Goal: Find specific page/section: Find specific page/section

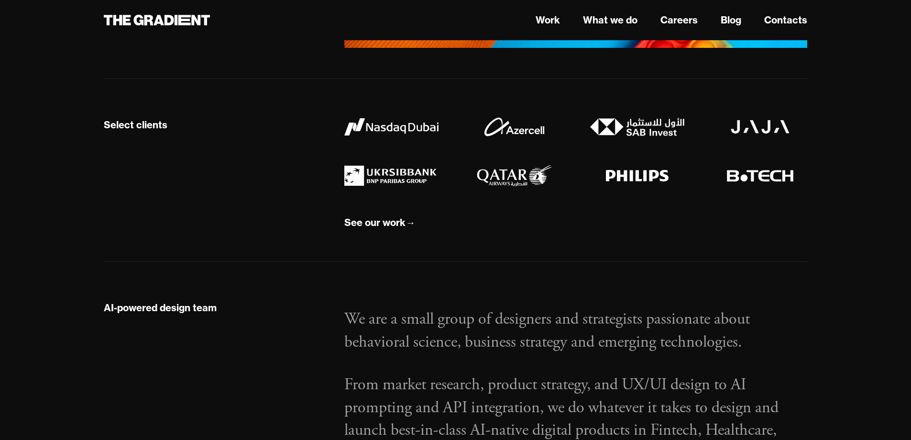
scroll to position [909, 0]
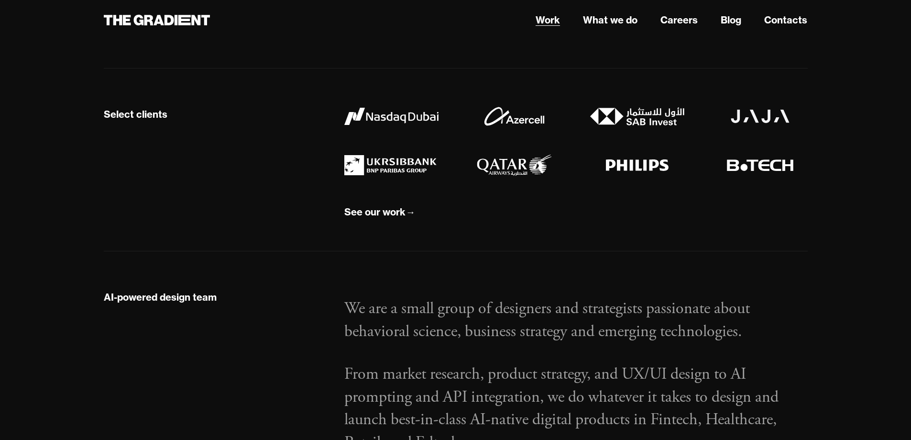
click at [540, 21] on link "Work" at bounding box center [548, 20] width 24 height 14
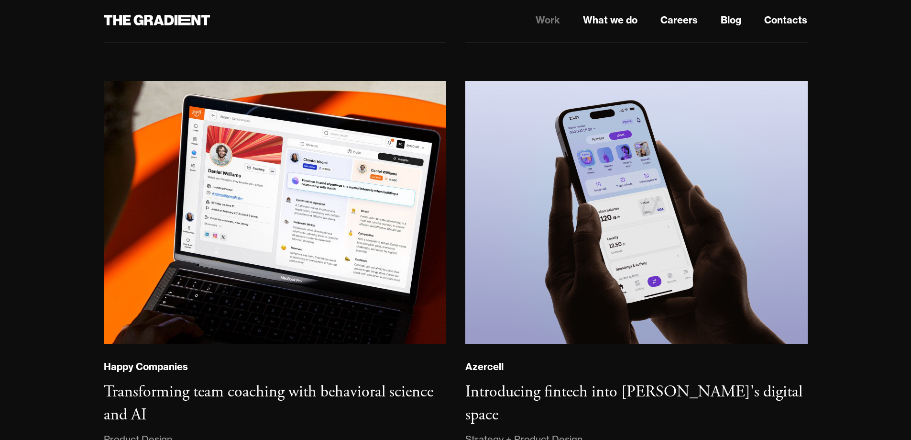
scroll to position [574, 0]
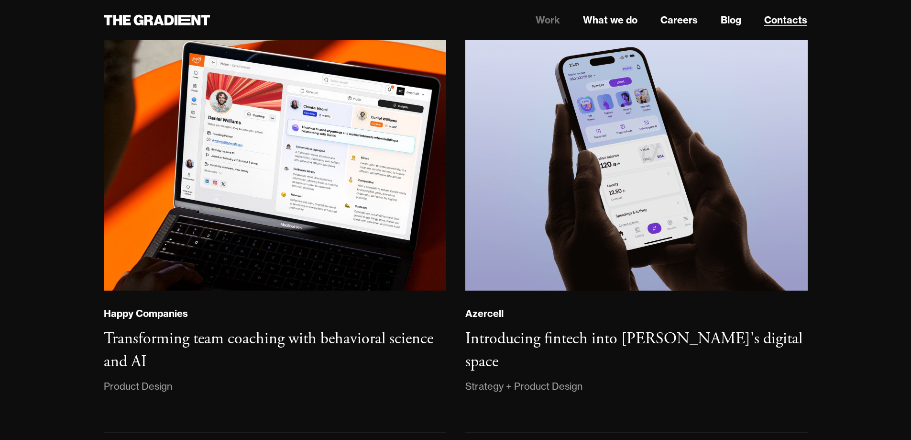
click at [786, 20] on link "Contacts" at bounding box center [786, 20] width 43 height 14
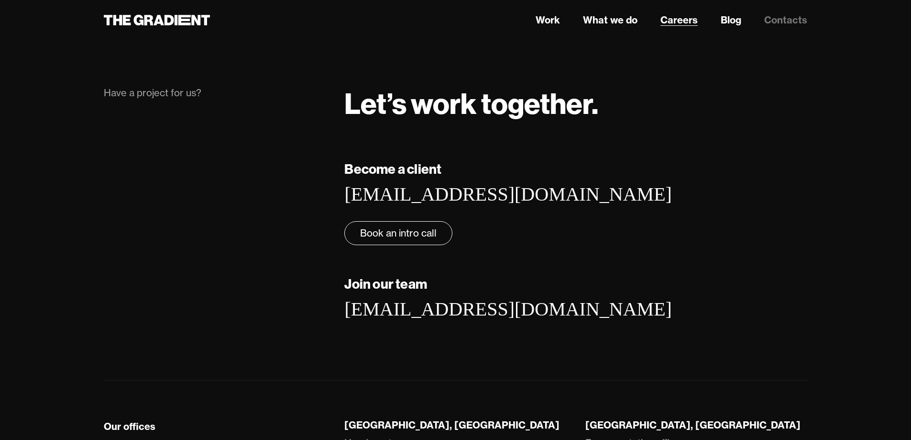
click at [695, 19] on link "Careers" at bounding box center [679, 20] width 37 height 14
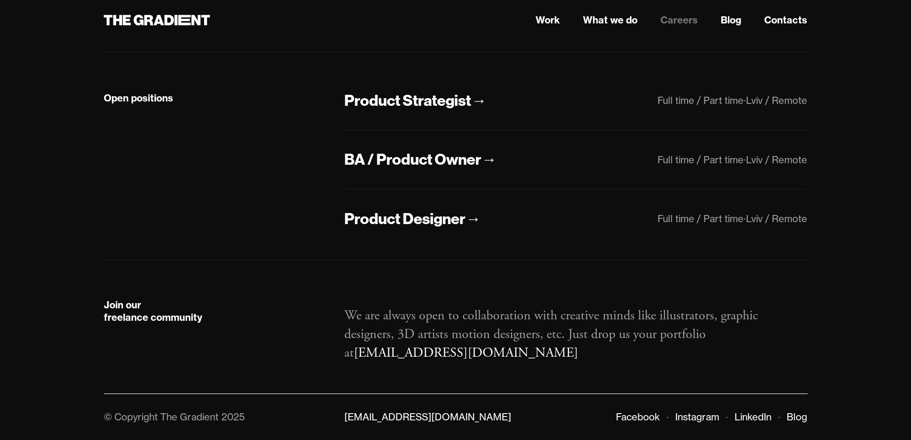
scroll to position [301, 0]
